Goal: Information Seeking & Learning: Learn about a topic

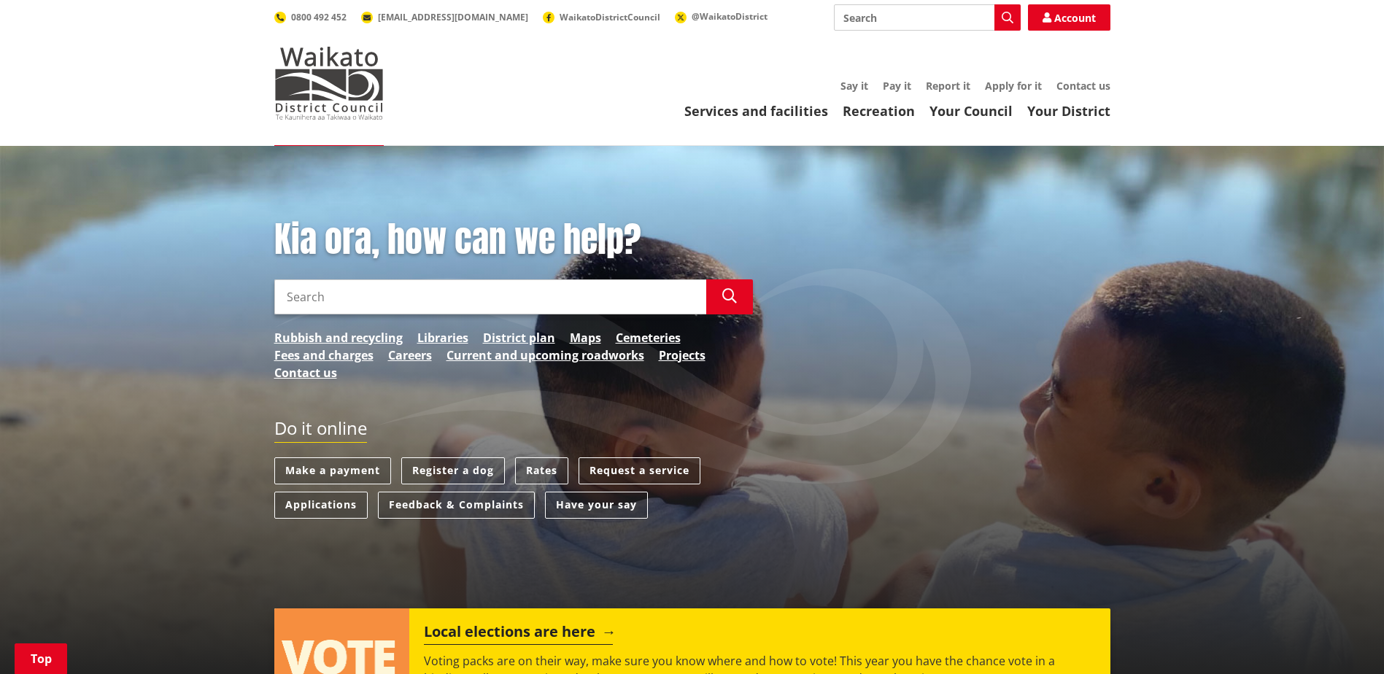
scroll to position [292, 0]
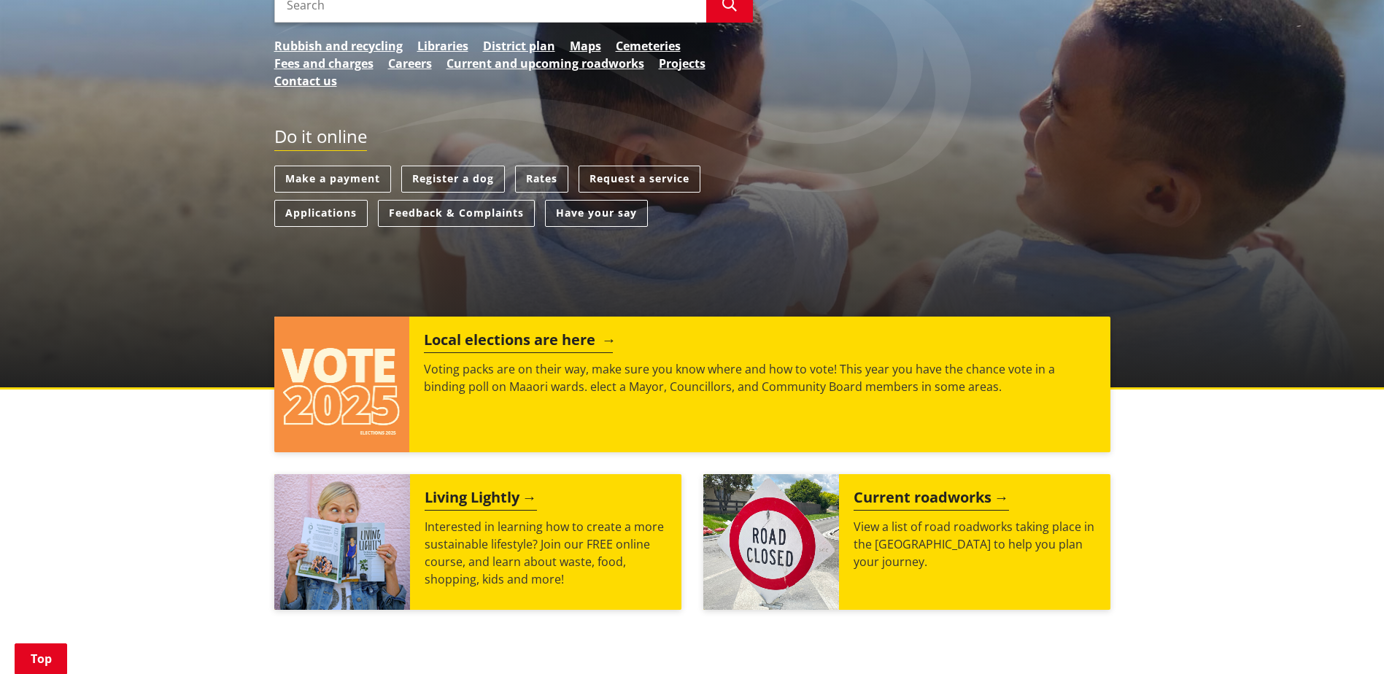
click at [549, 335] on h2 "Local elections are here" at bounding box center [518, 342] width 189 height 22
click at [554, 340] on h2 "Local elections are here" at bounding box center [518, 342] width 189 height 22
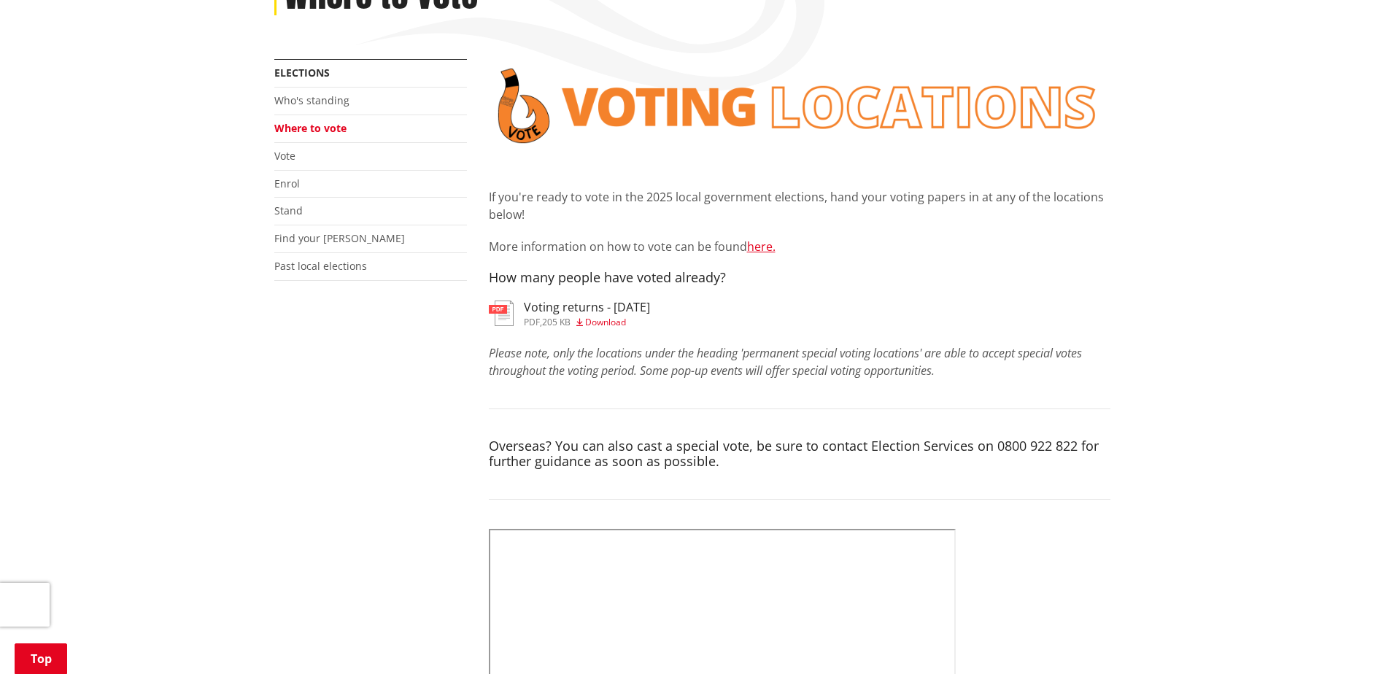
scroll to position [219, 0]
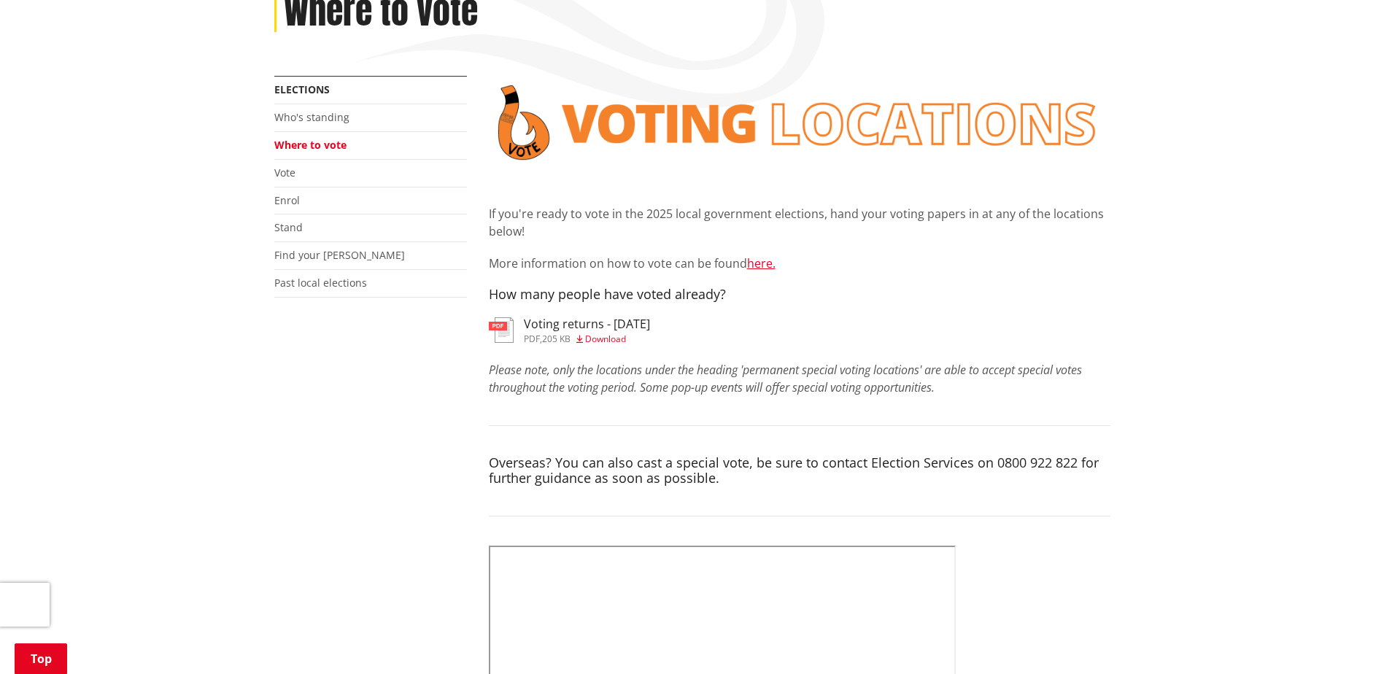
click at [341, 104] on li "Who's standing" at bounding box center [370, 118] width 193 height 28
click at [350, 120] on li "Who's standing" at bounding box center [370, 118] width 193 height 28
click at [341, 121] on link "Who's standing" at bounding box center [311, 117] width 75 height 14
click at [337, 120] on link "Who's standing" at bounding box center [311, 117] width 75 height 14
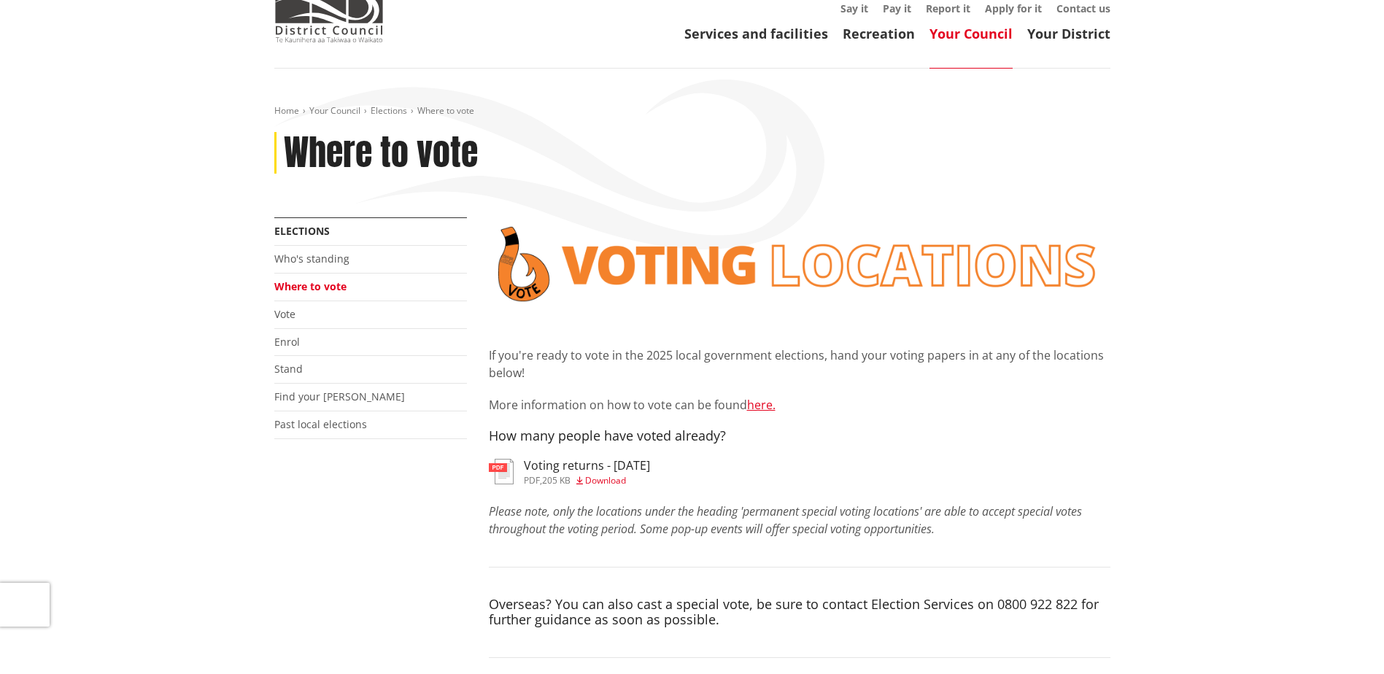
scroll to position [73, 0]
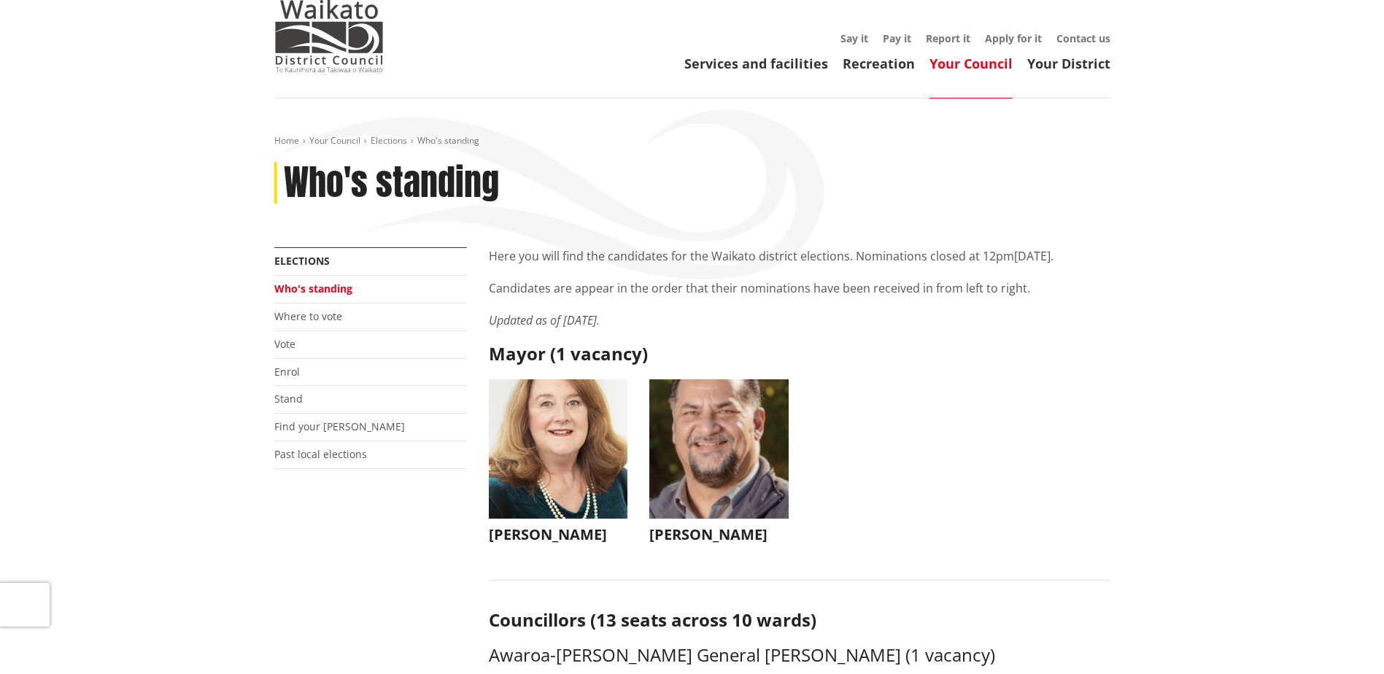
scroll to position [73, 0]
